Goal: Entertainment & Leisure: Consume media (video, audio)

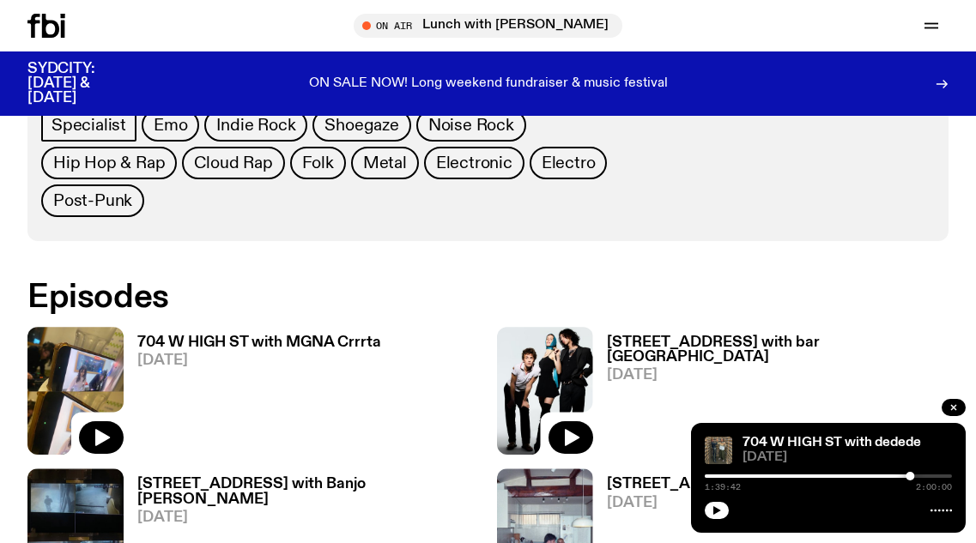
scroll to position [930, 0]
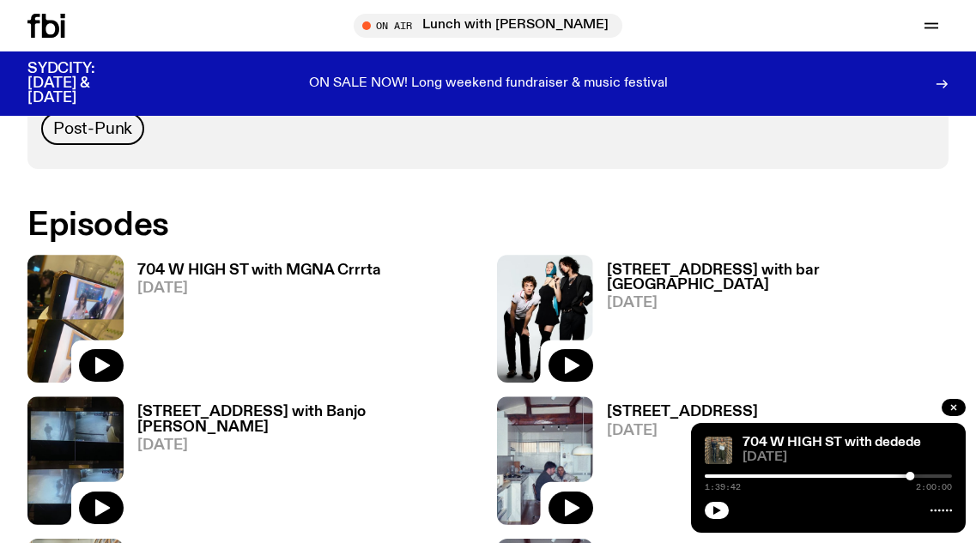
click at [338, 263] on h3 "704 W HIGH ST with MGNA Crrrta" at bounding box center [259, 270] width 244 height 15
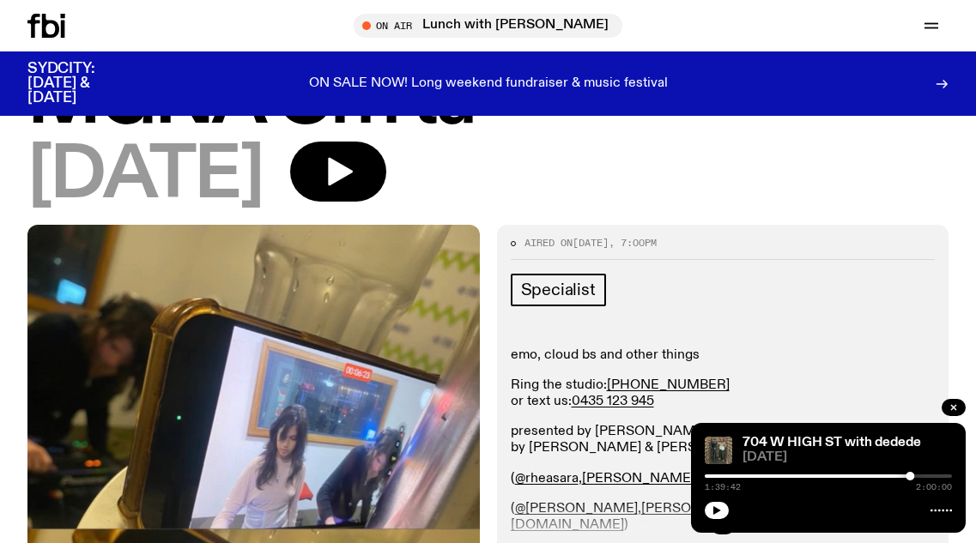
scroll to position [72, 0]
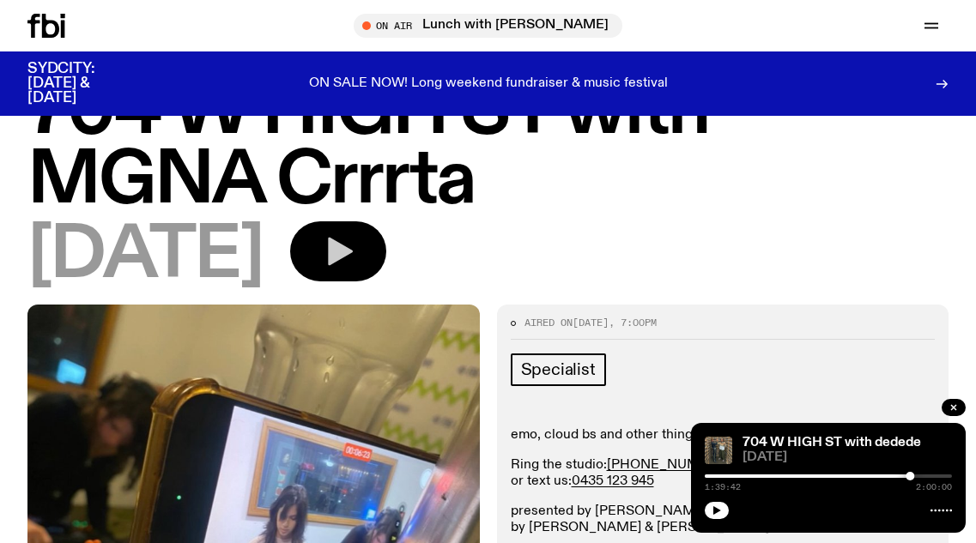
click at [353, 255] on icon "button" at bounding box center [340, 252] width 25 height 28
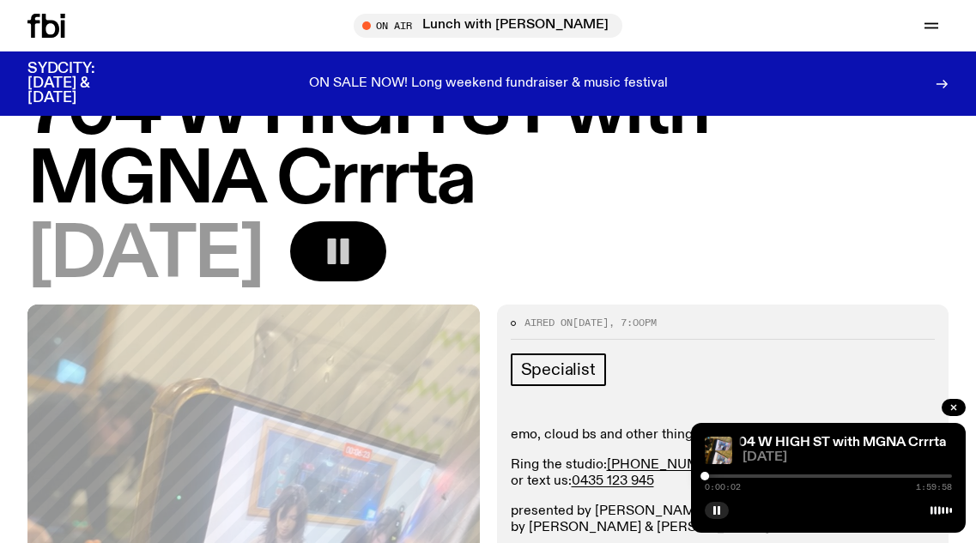
click at [937, 513] on icon at bounding box center [940, 511] width 21 height 14
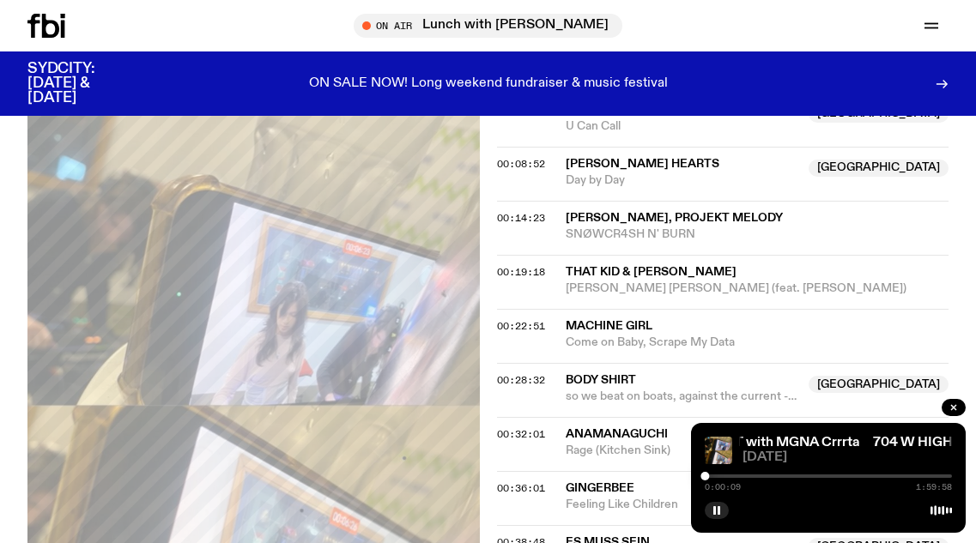
scroll to position [844, 0]
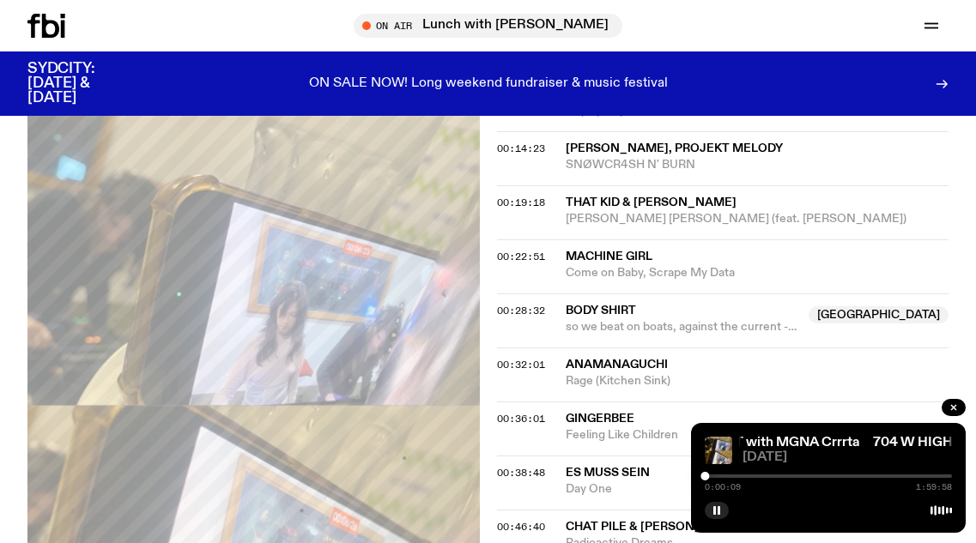
click at [938, 508] on div at bounding box center [940, 511] width 21 height 14
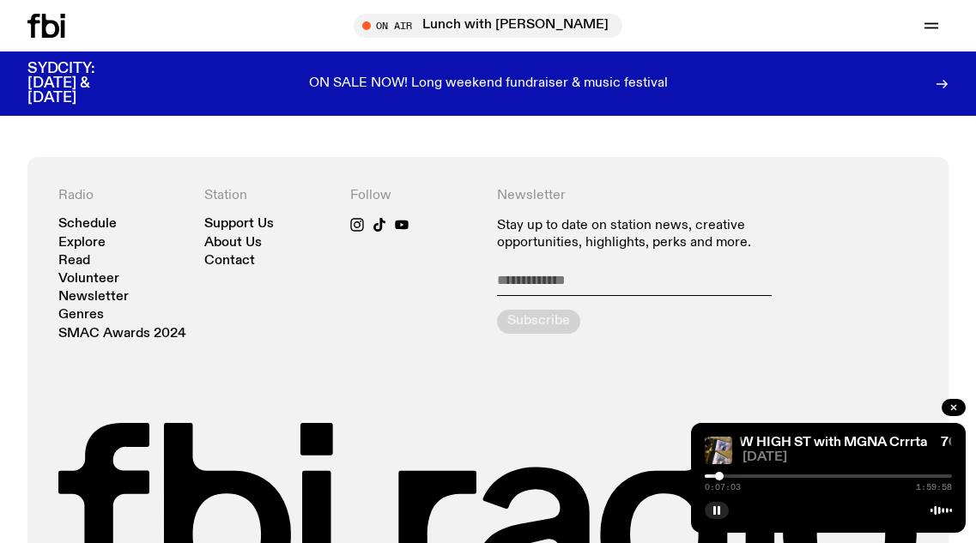
scroll to position [1531, 0]
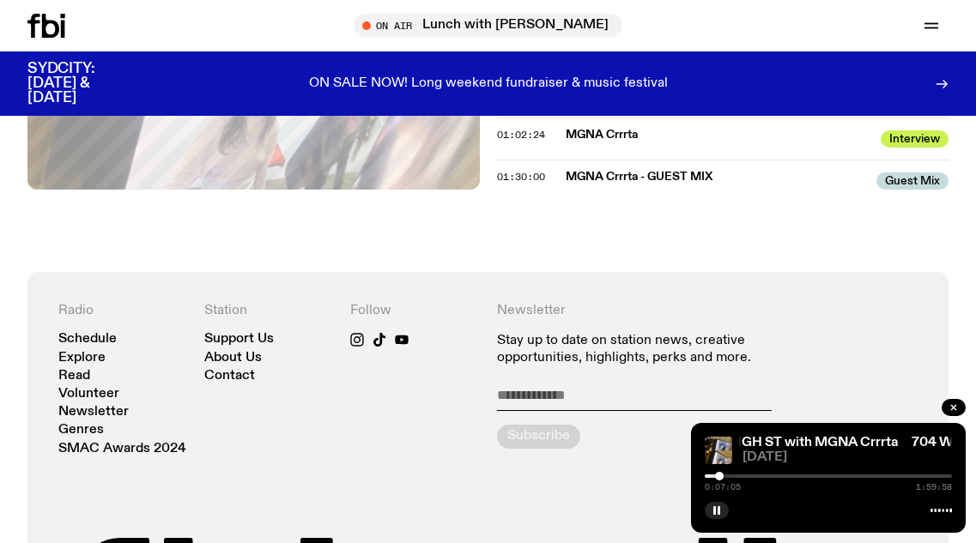
drag, startPoint x: 623, startPoint y: 191, endPoint x: 643, endPoint y: 118, distance: 76.4
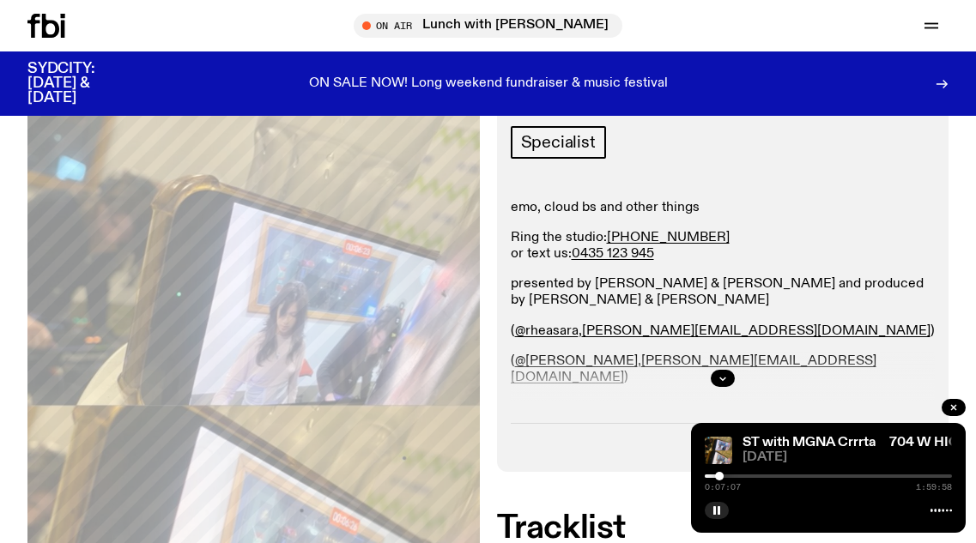
drag, startPoint x: 662, startPoint y: 233, endPoint x: 633, endPoint y: 41, distance: 193.6
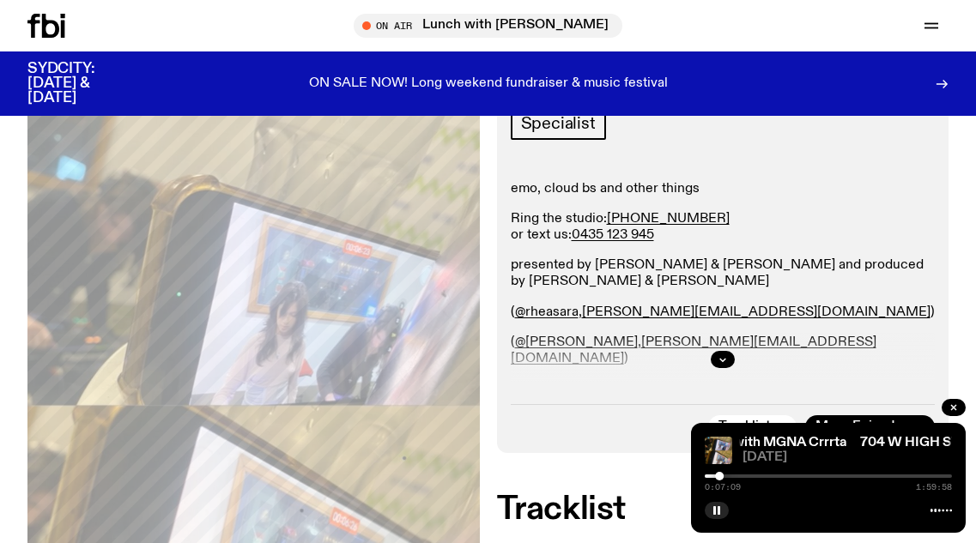
scroll to position [381, 0]
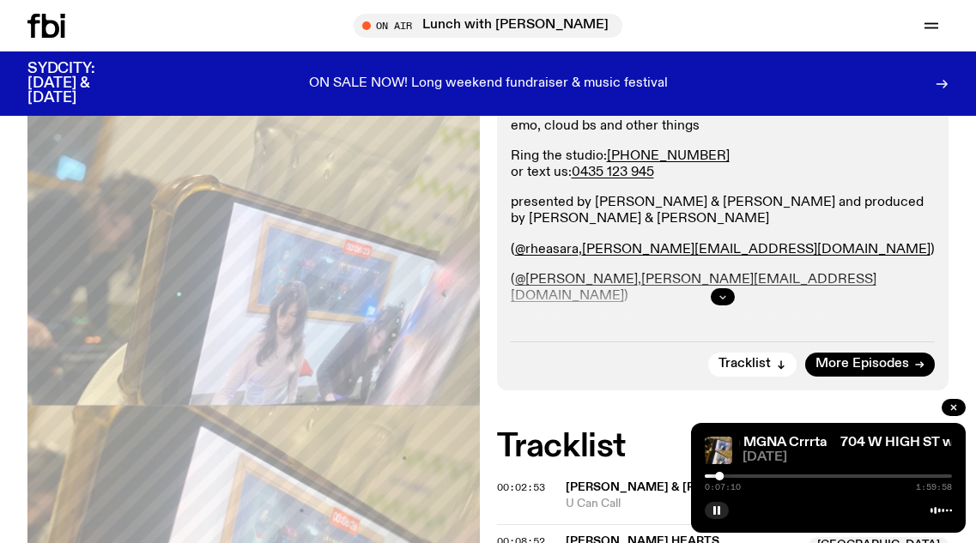
click at [717, 292] on button "button" at bounding box center [723, 296] width 24 height 17
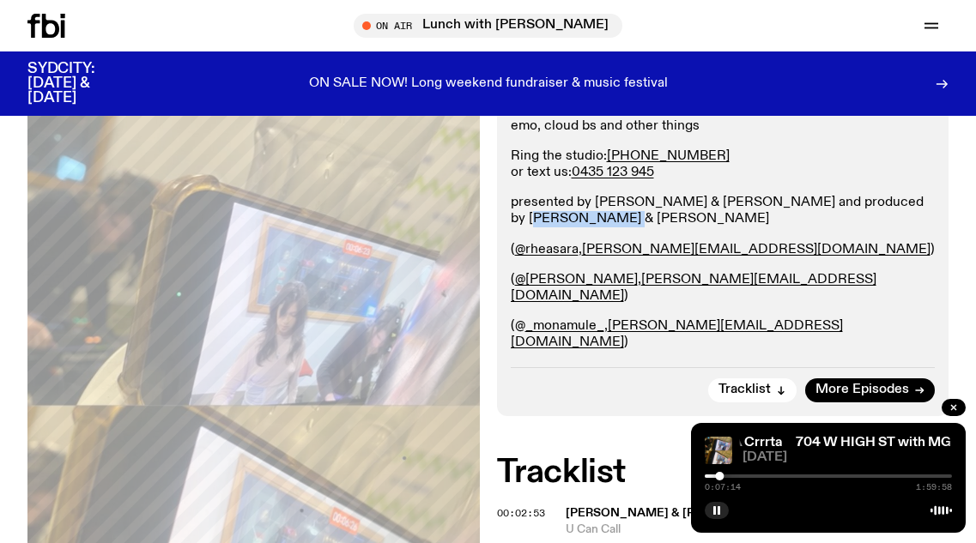
drag, startPoint x: 511, startPoint y: 217, endPoint x: 601, endPoint y: 217, distance: 90.1
click at [601, 217] on p "presented by [PERSON_NAME] & [PERSON_NAME] and produced by [PERSON_NAME] & [PER…" at bounding box center [723, 211] width 425 height 33
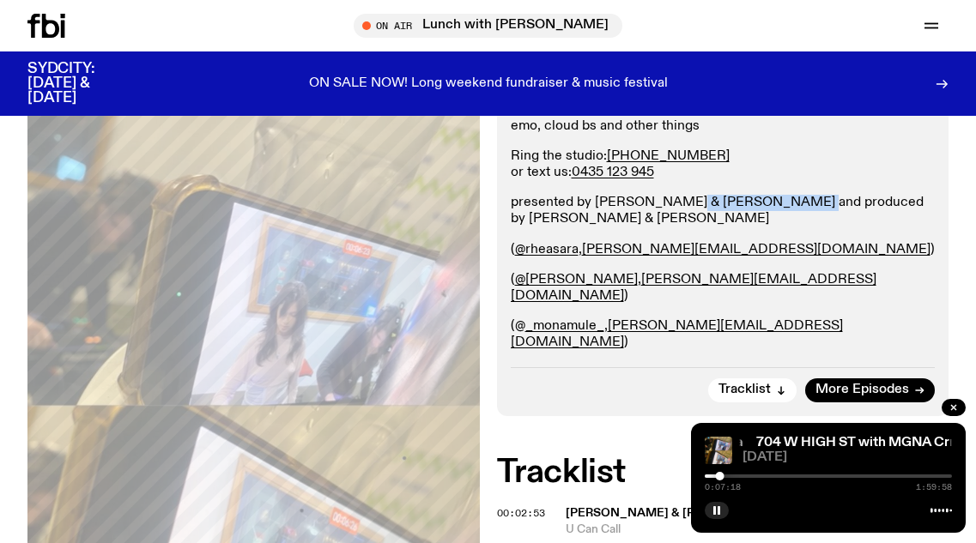
drag, startPoint x: 686, startPoint y: 199, endPoint x: 795, endPoint y: 197, distance: 109.9
click at [795, 197] on p "presented by [PERSON_NAME] & [PERSON_NAME] and produced by [PERSON_NAME] & [PER…" at bounding box center [723, 211] width 425 height 33
drag, startPoint x: 777, startPoint y: 198, endPoint x: 860, endPoint y: 233, distance: 90.4
click at [863, 233] on div "emo, cloud bs and other things Ring the studio: [PHONE_NUMBER] or text us: 0435…" at bounding box center [723, 258] width 425 height 280
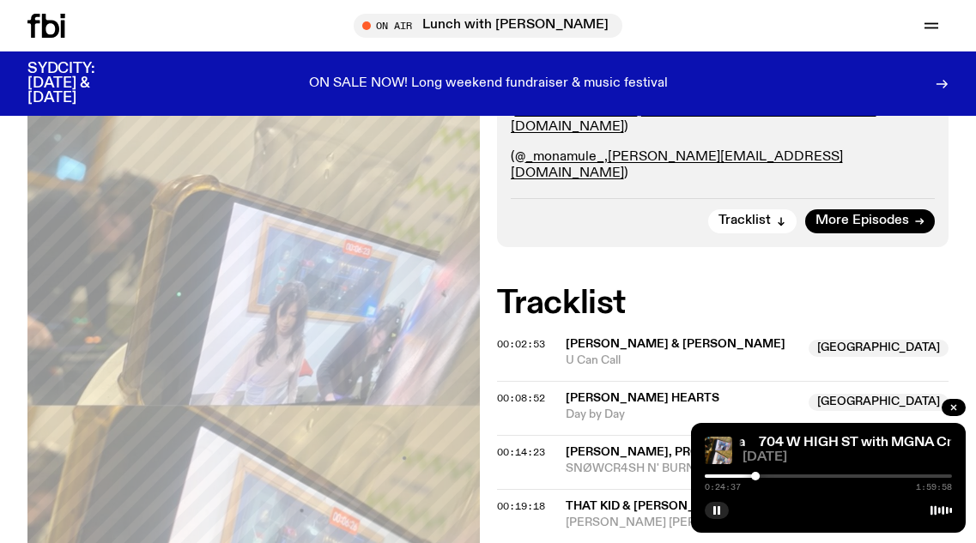
scroll to position [553, 0]
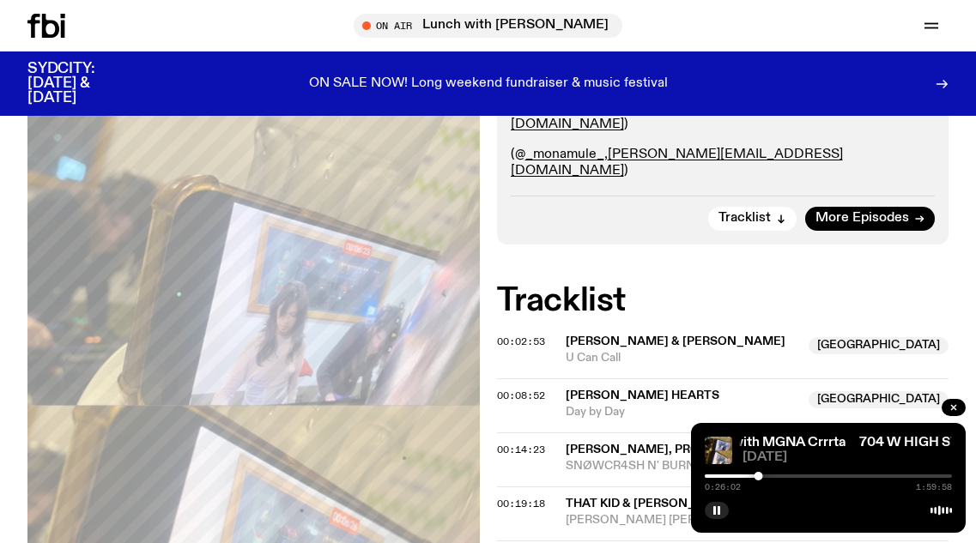
click at [734, 475] on div at bounding box center [634, 476] width 247 height 3
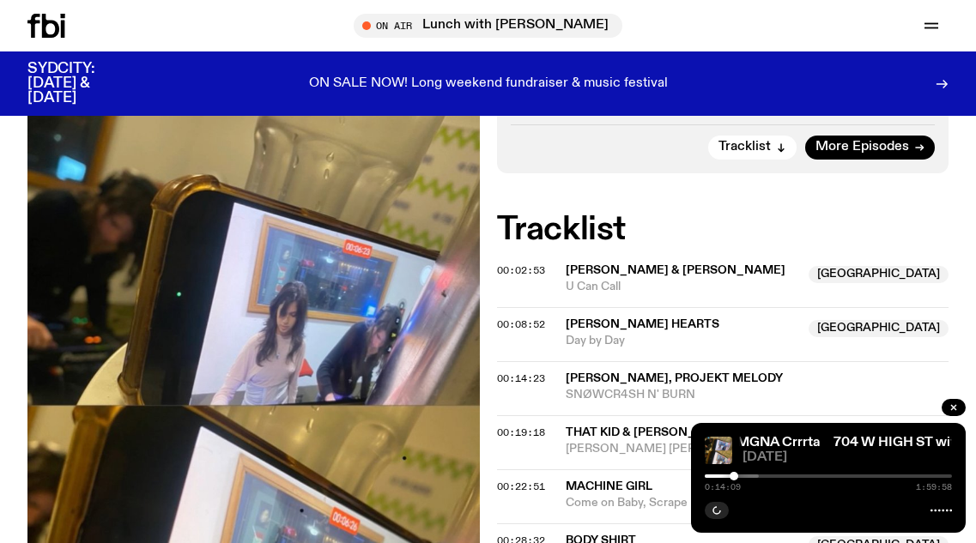
scroll to position [638, 0]
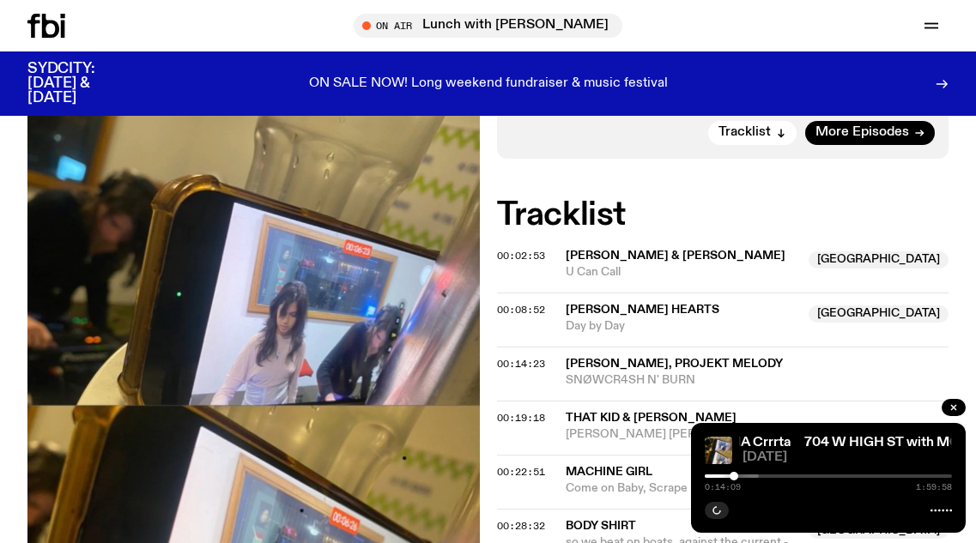
click at [747, 475] on div at bounding box center [634, 476] width 247 height 3
click at [744, 475] on div at bounding box center [744, 476] width 9 height 9
click at [745, 475] on div at bounding box center [745, 476] width 9 height 9
click at [743, 474] on div at bounding box center [743, 476] width 9 height 9
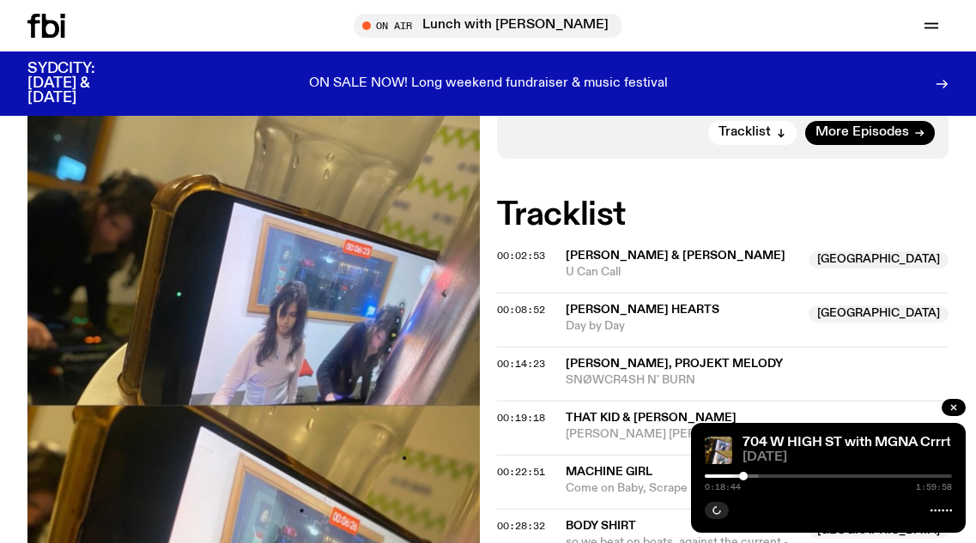
click at [745, 474] on div at bounding box center [743, 476] width 9 height 9
click at [745, 474] on div at bounding box center [745, 476] width 9 height 9
click at [742, 473] on div at bounding box center [744, 476] width 9 height 9
click at [743, 473] on div at bounding box center [743, 476] width 9 height 9
click at [744, 474] on div at bounding box center [744, 476] width 9 height 9
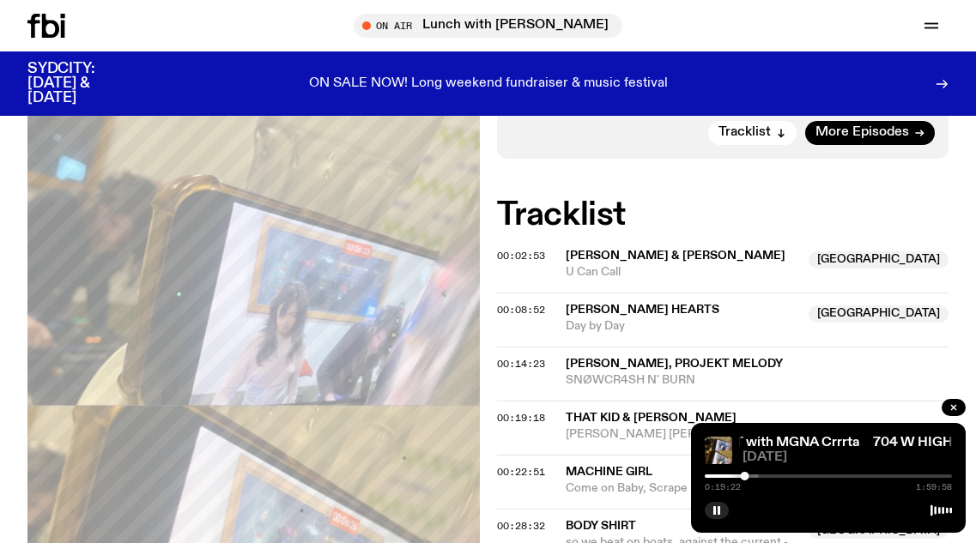
click at [750, 475] on div at bounding box center [634, 476] width 247 height 3
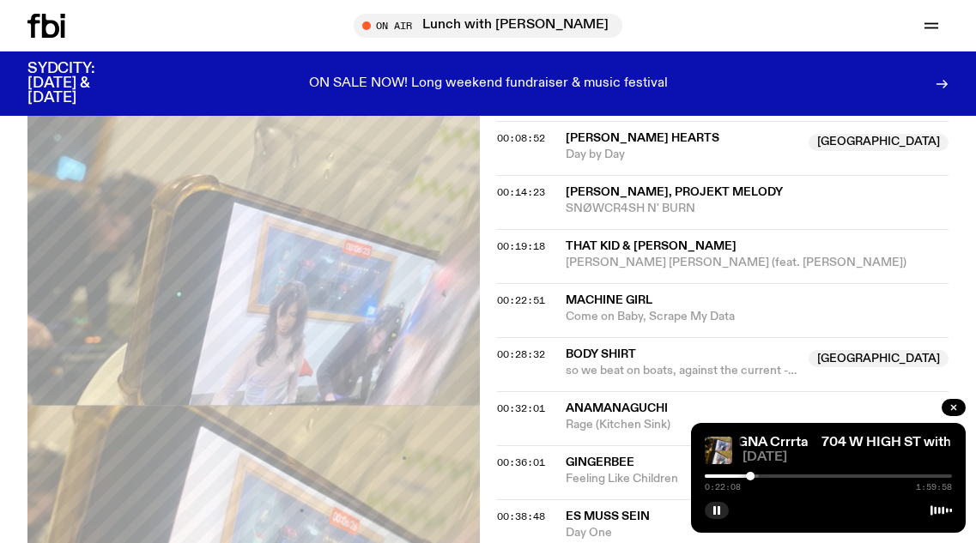
click at [757, 475] on div at bounding box center [634, 476] width 247 height 3
click at [753, 478] on div at bounding box center [753, 476] width 9 height 9
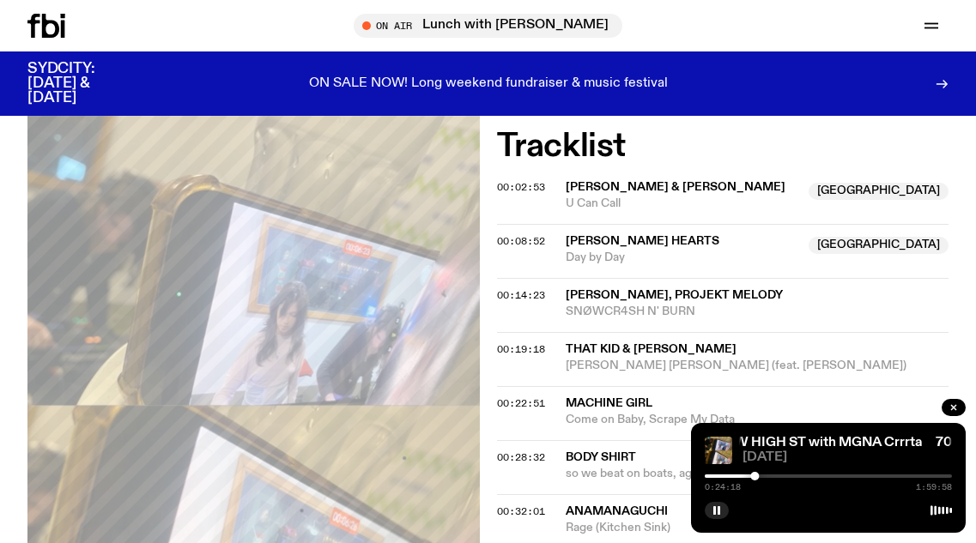
scroll to position [724, 0]
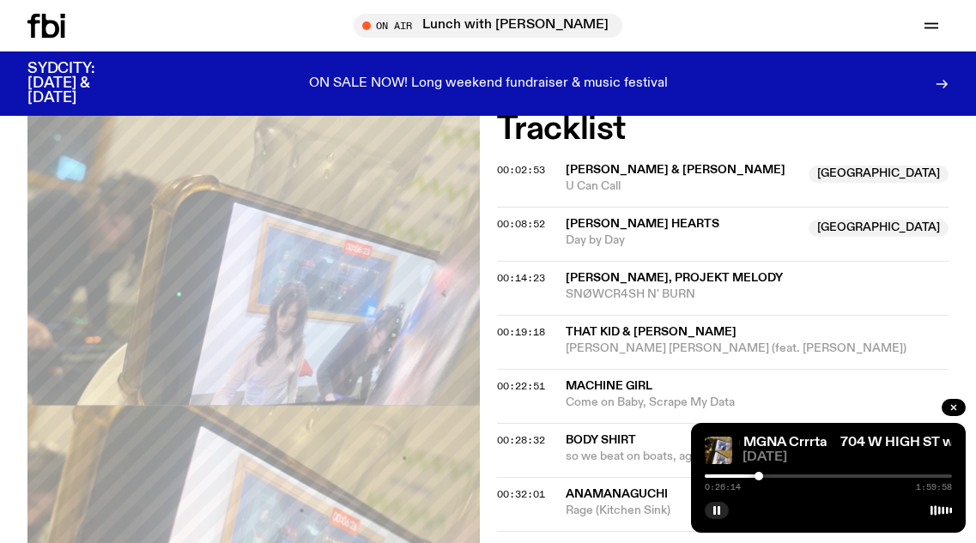
click at [759, 475] on div at bounding box center [758, 476] width 9 height 9
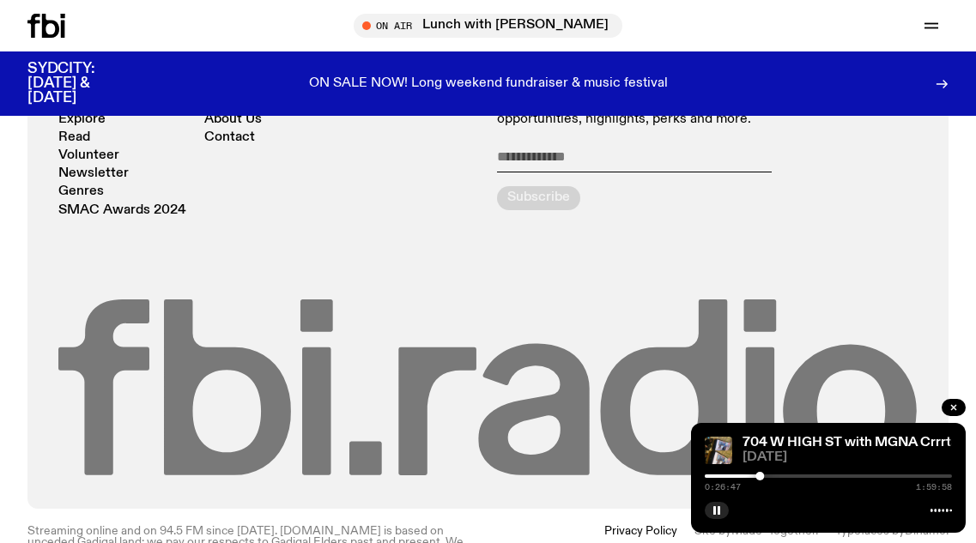
scroll to position [1754, 0]
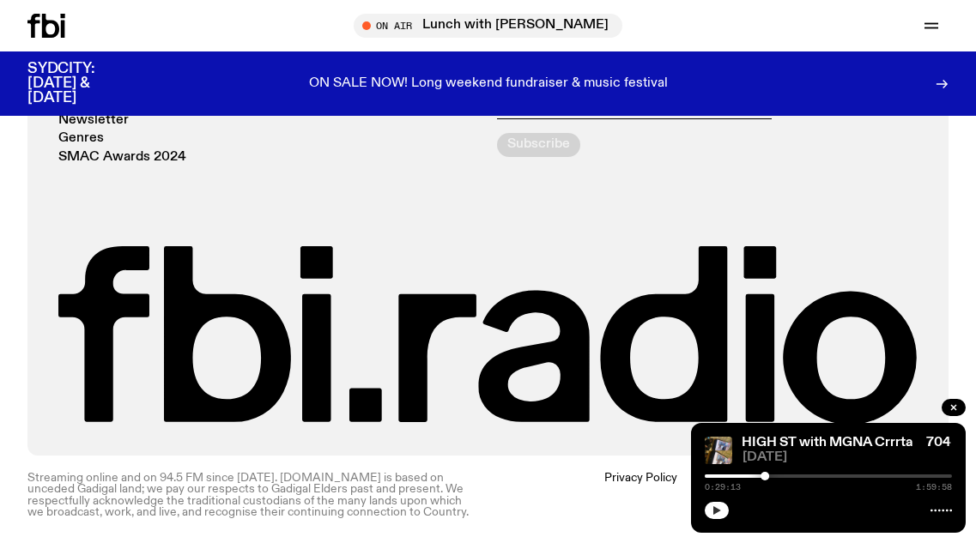
click at [715, 512] on icon "button" at bounding box center [717, 510] width 8 height 9
click at [715, 512] on rect "button" at bounding box center [714, 510] width 3 height 9
